Goal: Transaction & Acquisition: Purchase product/service

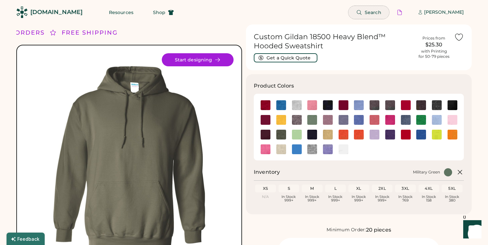
click at [369, 13] on button "Search" at bounding box center [368, 12] width 41 height 13
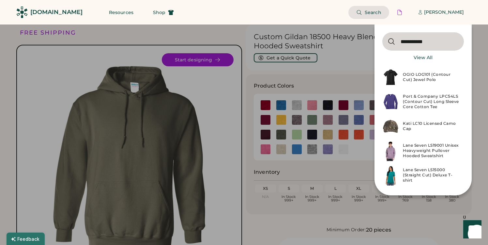
type input "**********"
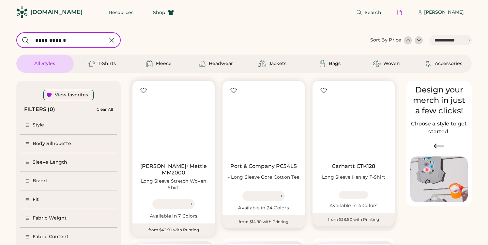
select select "*****"
select select "*"
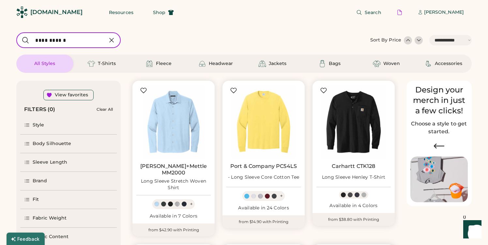
scroll to position [122, 0]
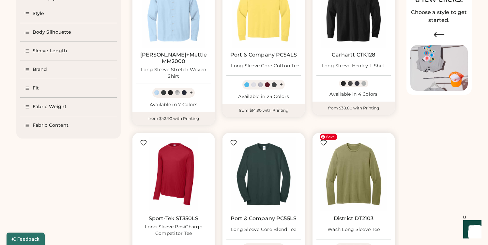
select select "*****"
select select "*"
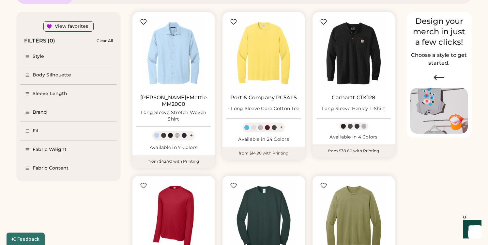
scroll to position [64, 0]
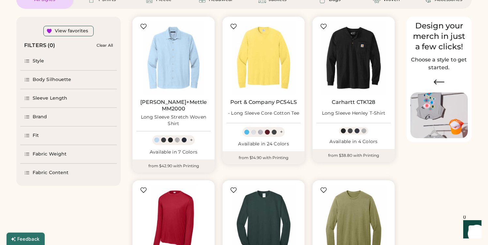
click at [74, 82] on div "Body Silhouette" at bounding box center [68, 79] width 97 height 18
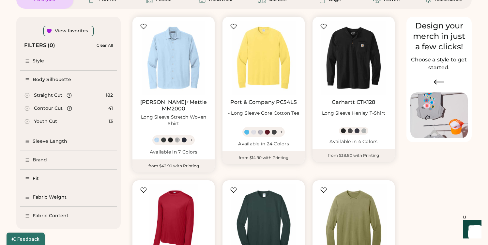
click at [46, 93] on div "Straight Cut" at bounding box center [48, 95] width 28 height 7
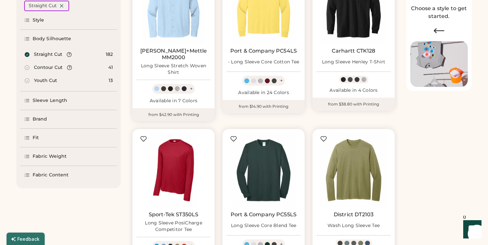
scroll to position [117, 0]
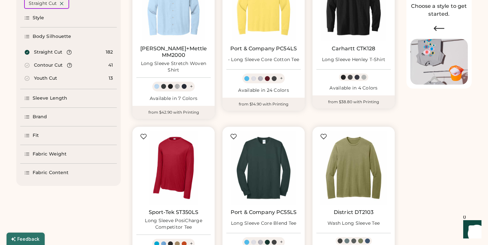
click at [37, 134] on div "Fit" at bounding box center [36, 135] width 6 height 7
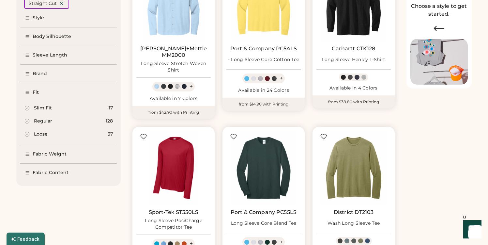
click at [40, 134] on div "Loose" at bounding box center [41, 134] width 14 height 7
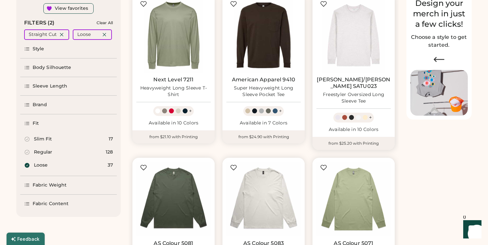
scroll to position [83, 0]
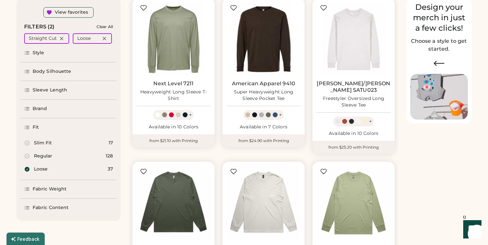
click at [32, 154] on div "Regular" at bounding box center [38, 156] width 28 height 7
select select "*"
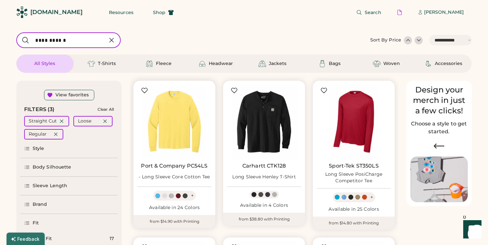
click at [191, 195] on div "+" at bounding box center [192, 195] width 3 height 7
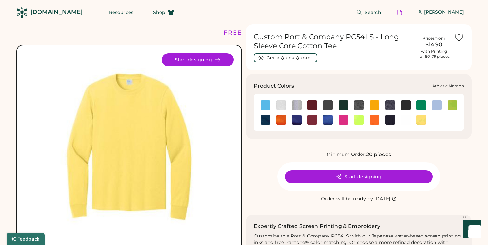
click at [315, 103] on img at bounding box center [312, 105] width 10 height 10
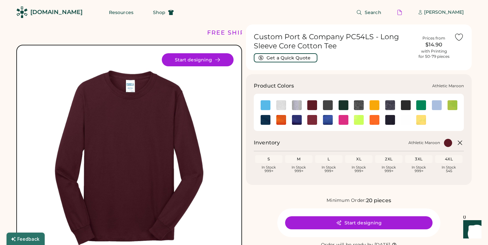
click at [312, 107] on img at bounding box center [312, 105] width 10 height 10
click at [391, 106] on img at bounding box center [390, 105] width 10 height 10
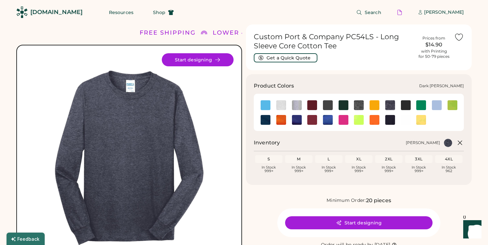
click at [359, 106] on img at bounding box center [359, 105] width 10 height 10
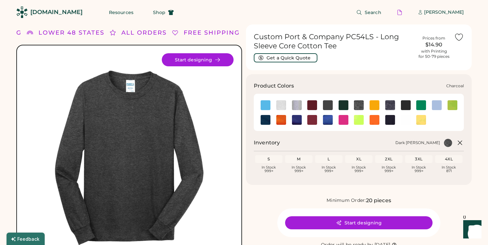
click at [326, 105] on img at bounding box center [328, 105] width 10 height 10
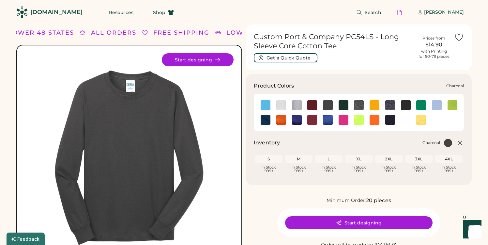
click at [328, 105] on img at bounding box center [328, 105] width 10 height 10
click at [314, 123] on img at bounding box center [312, 120] width 10 height 10
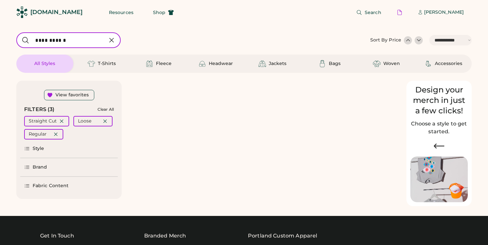
select select "*****"
select select "*"
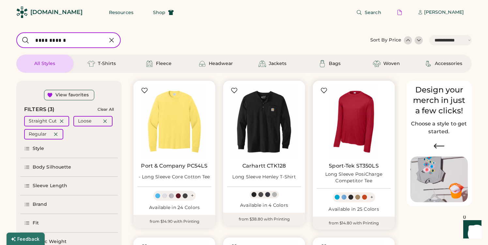
scroll to position [31, 0]
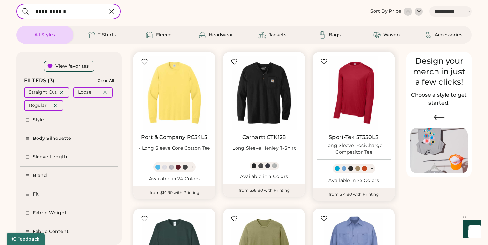
select select "*****"
select select "*"
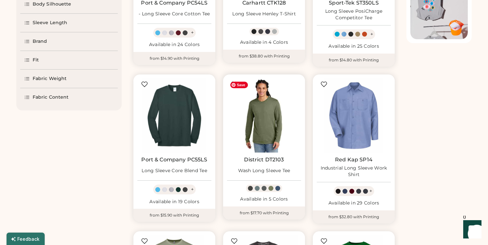
scroll to position [163, 0]
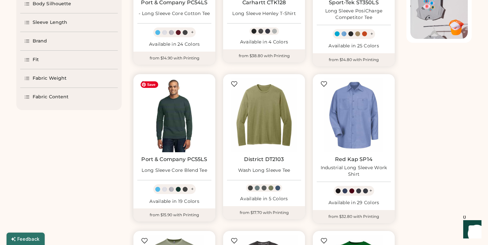
click at [181, 122] on img at bounding box center [174, 115] width 74 height 74
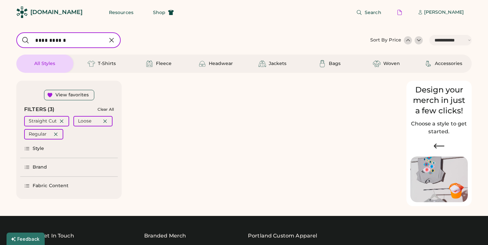
select select "*****"
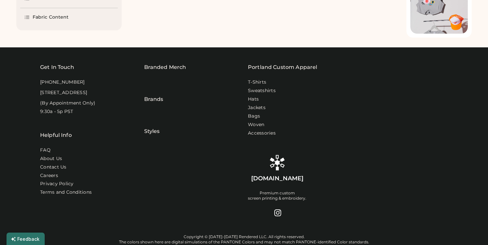
select select "*"
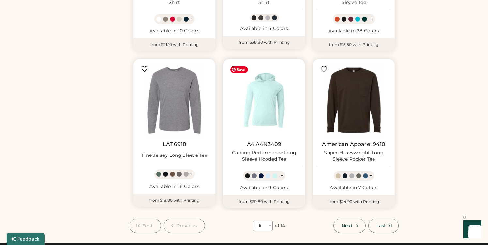
scroll to position [492, 0]
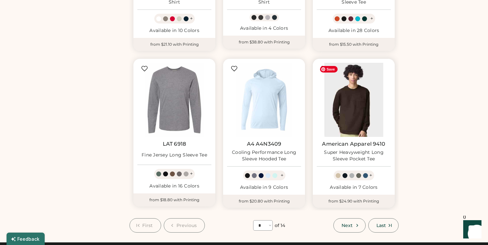
click at [355, 107] on img at bounding box center [354, 100] width 74 height 74
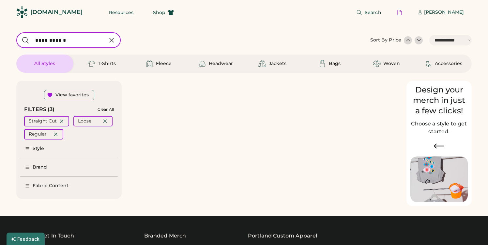
select select "*****"
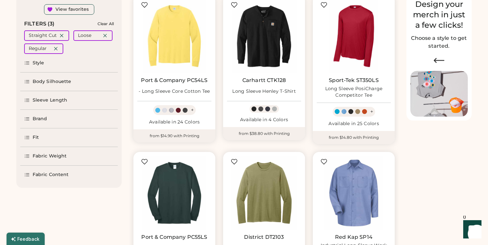
scroll to position [89, 0]
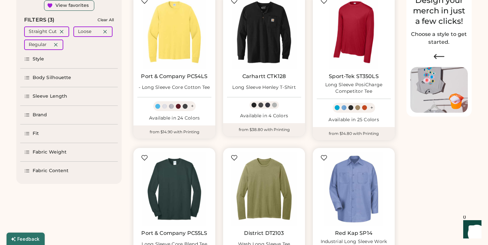
click at [36, 59] on div "Style" at bounding box center [39, 59] width 12 height 7
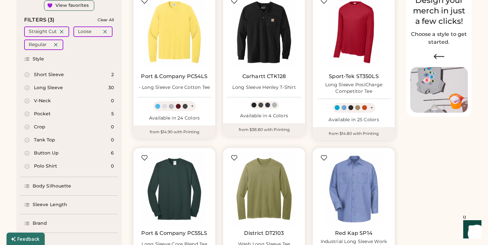
click at [27, 112] on icon at bounding box center [27, 114] width 6 height 6
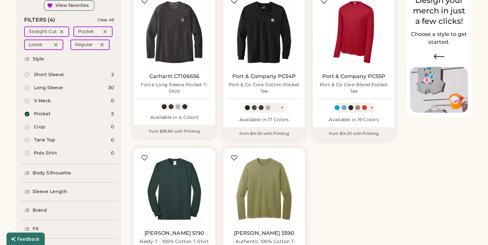
click at [27, 112] on icon at bounding box center [27, 114] width 5 height 5
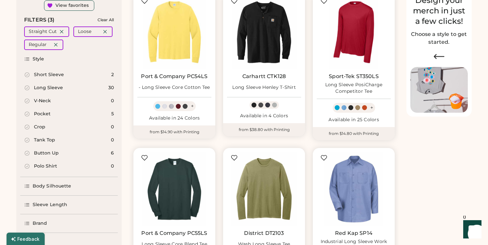
click at [28, 86] on icon at bounding box center [27, 88] width 6 height 6
select select "*"
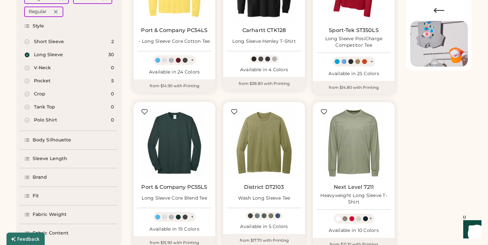
scroll to position [136, 0]
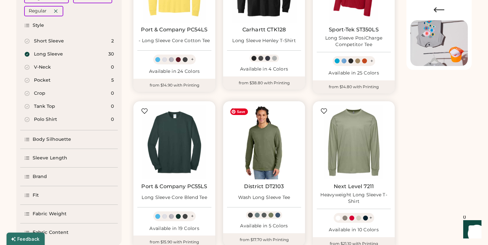
click at [262, 151] on img at bounding box center [264, 142] width 74 height 74
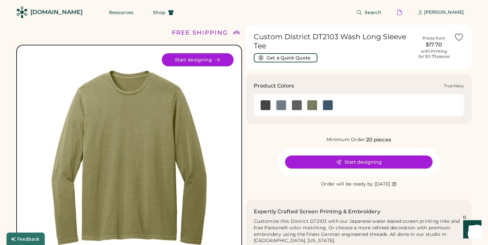
click at [330, 104] on img at bounding box center [328, 105] width 10 height 10
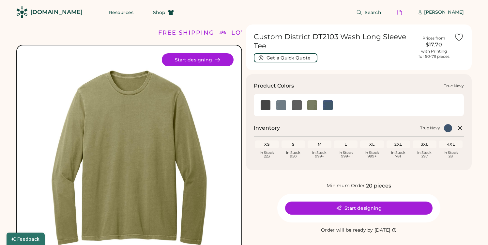
click at [328, 106] on img at bounding box center [328, 105] width 10 height 10
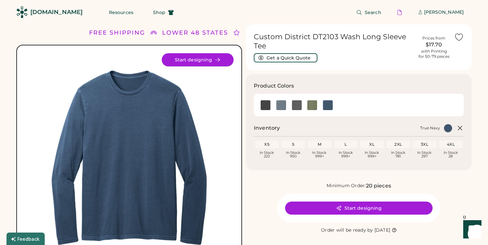
click at [206, 60] on button "Start designing" at bounding box center [198, 59] width 72 height 13
